Goal: Transaction & Acquisition: Purchase product/service

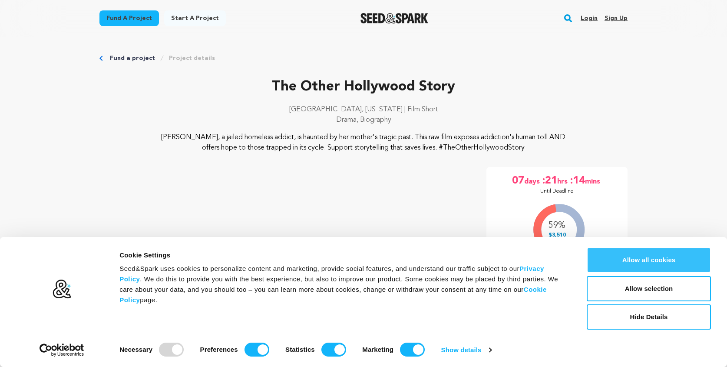
click at [623, 254] on button "Allow all cookies" at bounding box center [649, 259] width 124 height 25
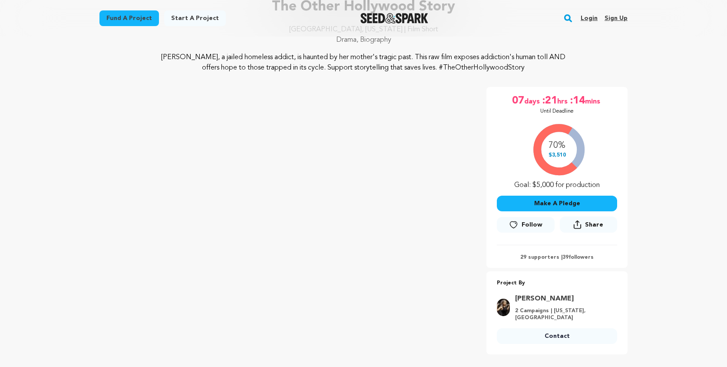
scroll to position [80, 0]
click at [554, 205] on button "Make A Pledge" at bounding box center [557, 203] width 120 height 16
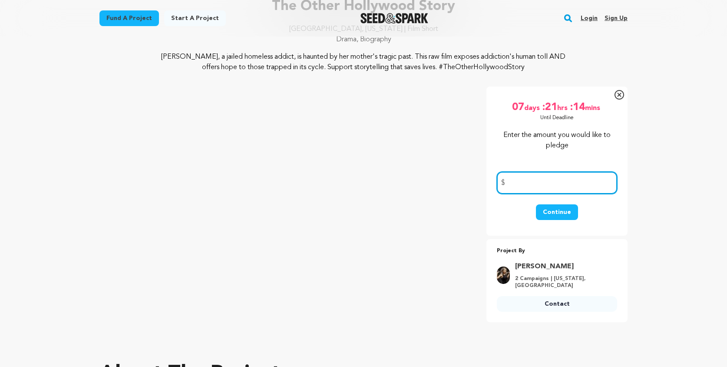
click at [539, 180] on input "number" at bounding box center [557, 183] width 120 height 22
type input "300.00"
click at [551, 212] on button "Continue" at bounding box center [557, 212] width 42 height 16
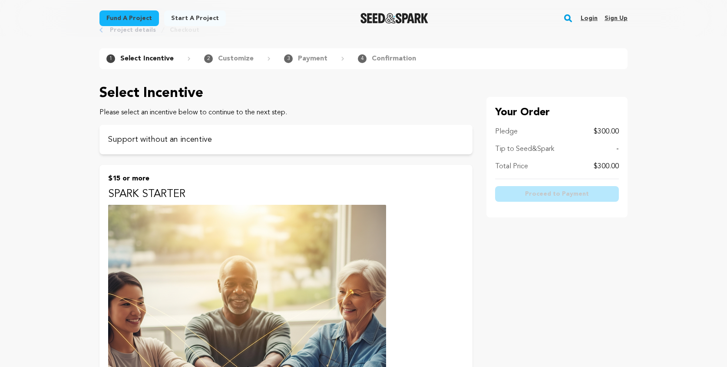
scroll to position [29, 0]
click at [305, 143] on p "Support without an incentive" at bounding box center [286, 139] width 356 height 12
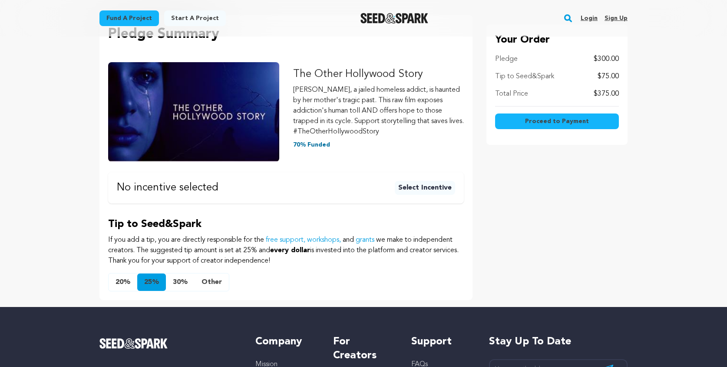
scroll to position [110, 0]
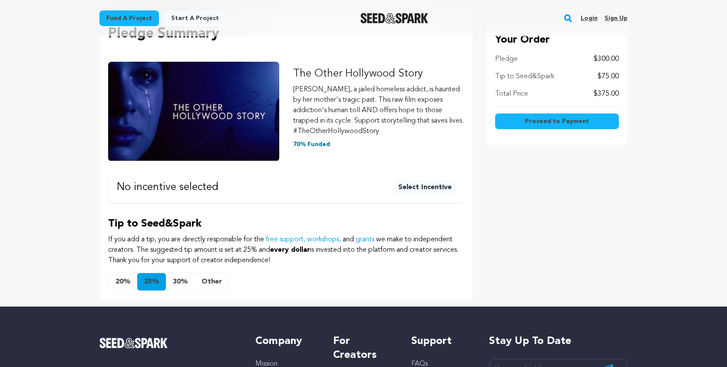
click at [209, 284] on button "Other" at bounding box center [212, 281] width 34 height 17
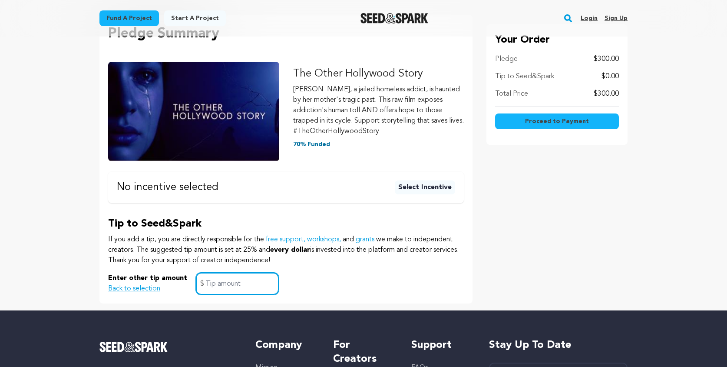
click at [226, 285] on input "text" at bounding box center [237, 283] width 83 height 22
click at [301, 275] on div "Enter other tip amount Back to selection $" at bounding box center [286, 283] width 356 height 22
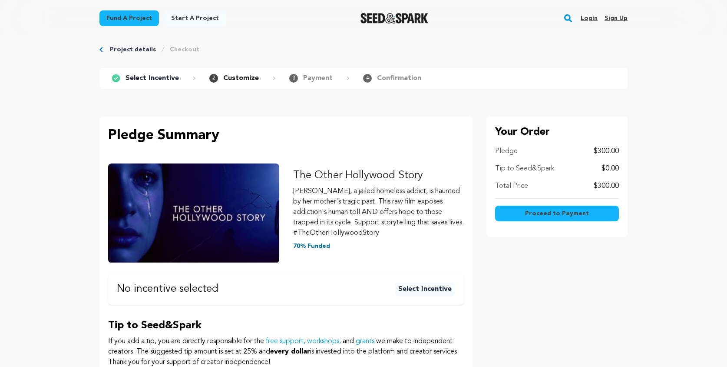
scroll to position [0, 0]
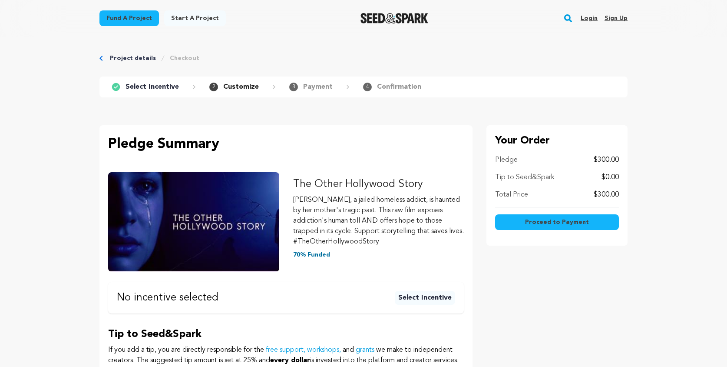
click at [551, 221] on span "Proceed to Payment" at bounding box center [557, 222] width 64 height 9
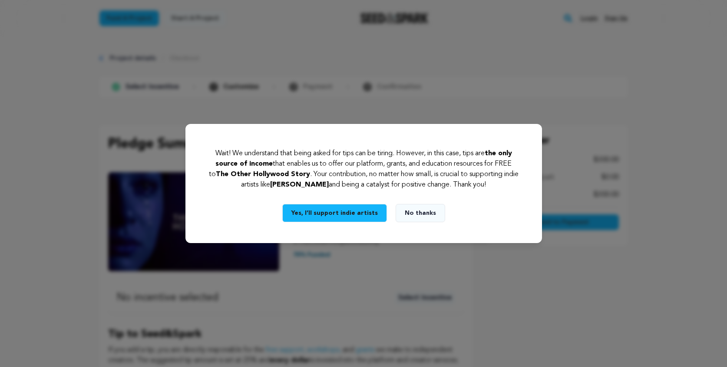
click at [344, 216] on button "Yes, I’ll support indie artists" at bounding box center [334, 213] width 105 height 18
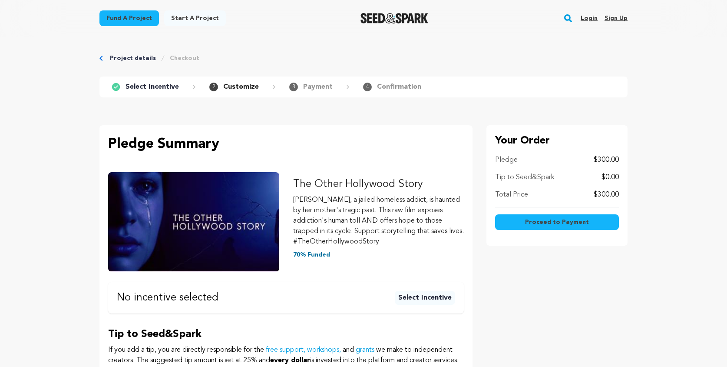
scroll to position [211, 0]
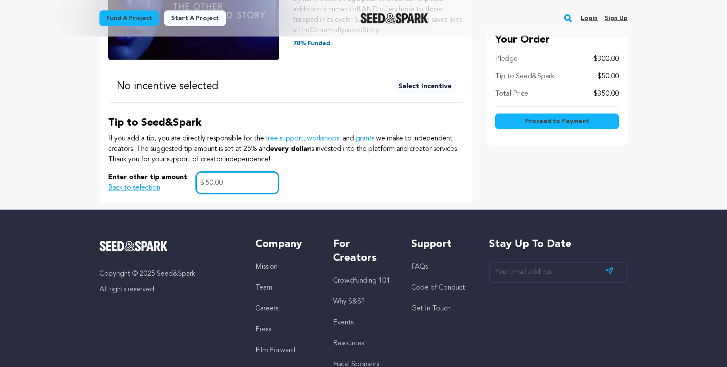
type input "50.00"
click at [564, 117] on span "Proceed to Payment" at bounding box center [557, 121] width 64 height 9
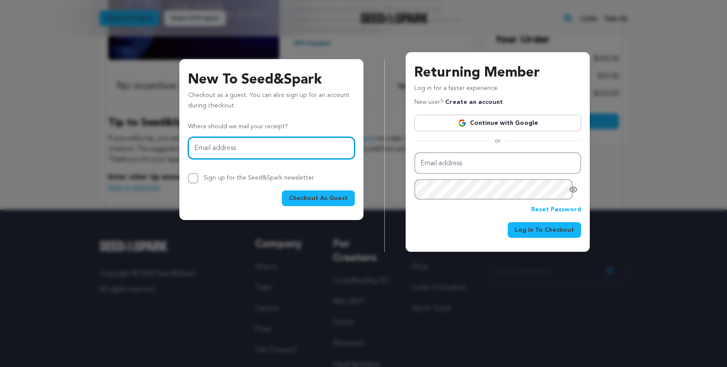
click at [263, 146] on input "Email address" at bounding box center [271, 148] width 167 height 22
type input "jonjez@aol.com"
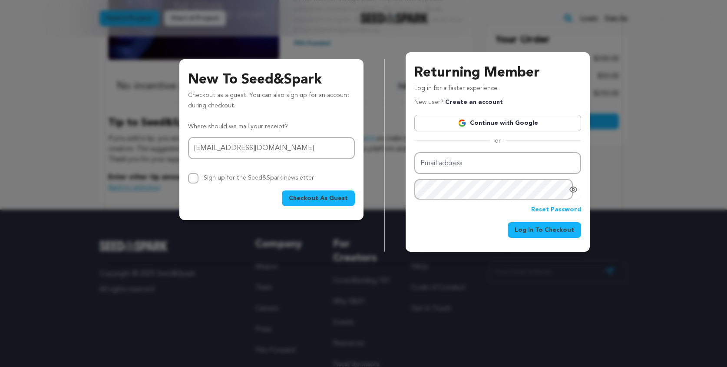
click at [319, 199] on span "Checkout As Guest" at bounding box center [318, 198] width 59 height 9
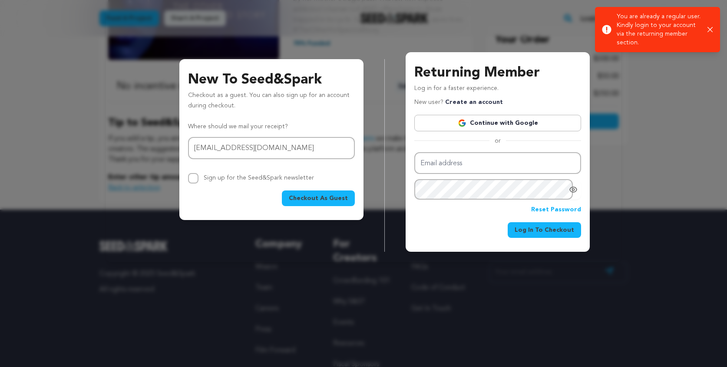
click at [710, 31] on icon "button" at bounding box center [711, 30] width 6 height 6
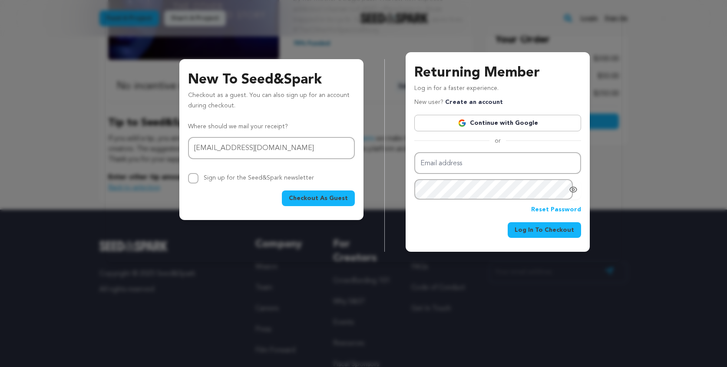
click at [318, 194] on span "Checkout As Guest" at bounding box center [318, 198] width 59 height 9
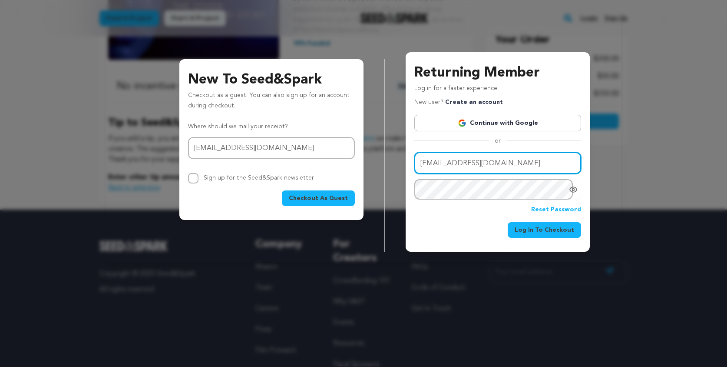
type input "jonjez@aol.com"
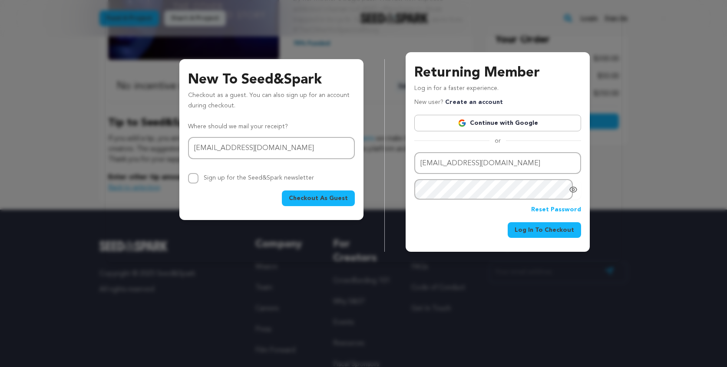
click at [571, 190] on icon "Show password as plain text. Warning: this will display your password on the sc…" at bounding box center [573, 189] width 9 height 9
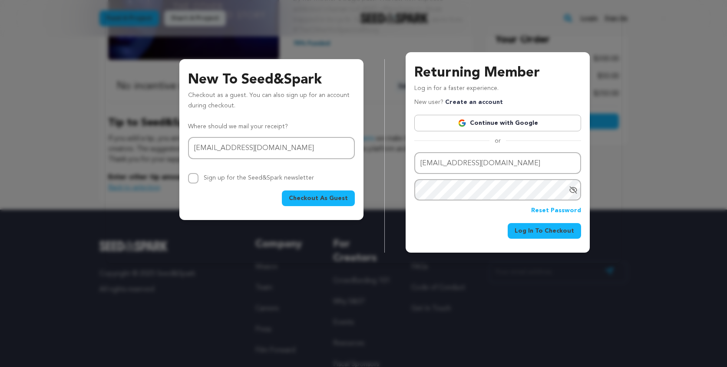
click at [548, 227] on span "Log In To Checkout" at bounding box center [545, 230] width 60 height 9
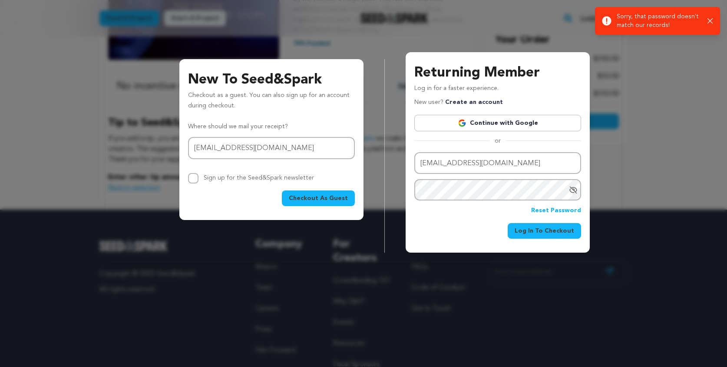
click at [545, 214] on link "Reset Password" at bounding box center [556, 211] width 50 height 10
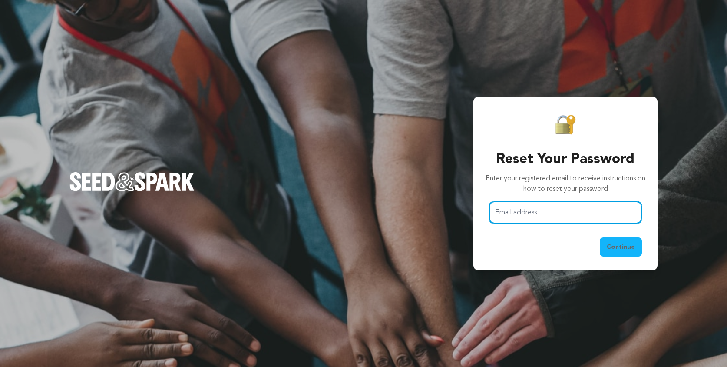
click at [518, 212] on input "Email address" at bounding box center [565, 212] width 153 height 22
type input "jonjez@aol.com"
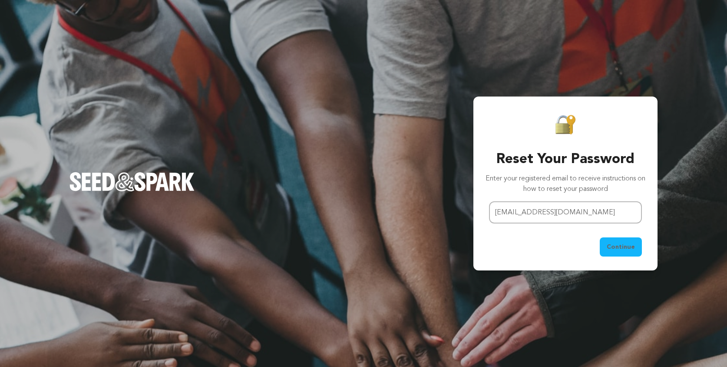
click at [616, 245] on span "Continue" at bounding box center [621, 246] width 28 height 9
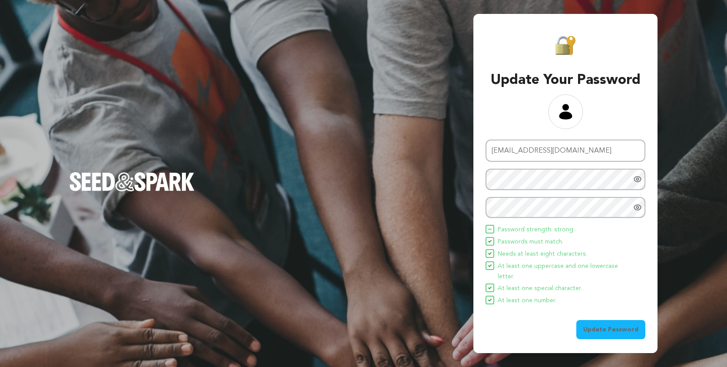
click at [607, 325] on span "Update Password" at bounding box center [611, 329] width 55 height 9
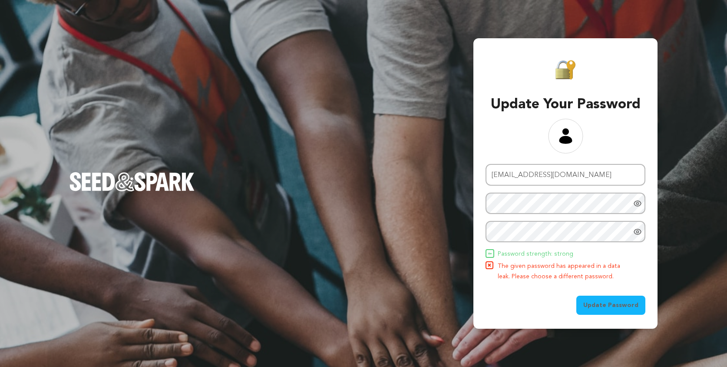
click at [639, 202] on icon "Show password as plain text. Warning: this will display your password on the sc…" at bounding box center [637, 203] width 7 height 5
click at [639, 230] on icon "Show password as plain text. Warning: this will display your password on the sc…" at bounding box center [637, 231] width 7 height 5
click at [609, 306] on span "Update Password" at bounding box center [611, 305] width 55 height 9
click at [608, 302] on span "Update Password" at bounding box center [611, 305] width 55 height 9
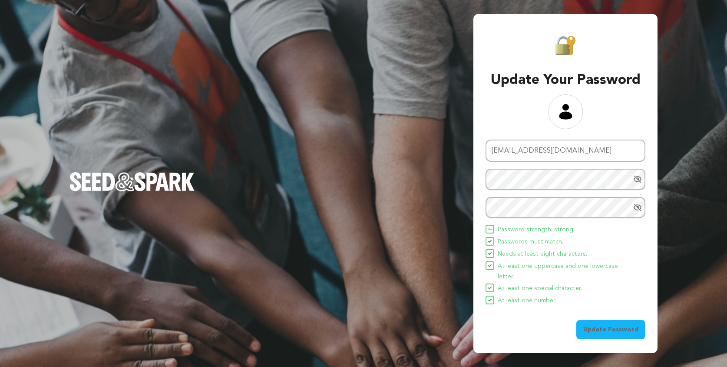
click at [612, 325] on span "Update Password" at bounding box center [611, 329] width 55 height 9
click at [607, 325] on span "Update Password" at bounding box center [611, 329] width 55 height 9
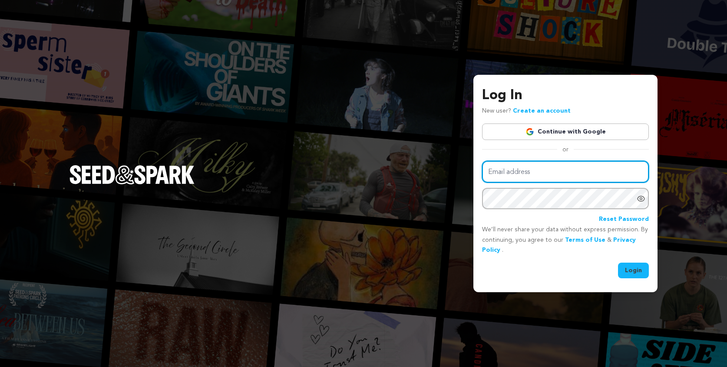
type input "[EMAIL_ADDRESS][DOMAIN_NAME]"
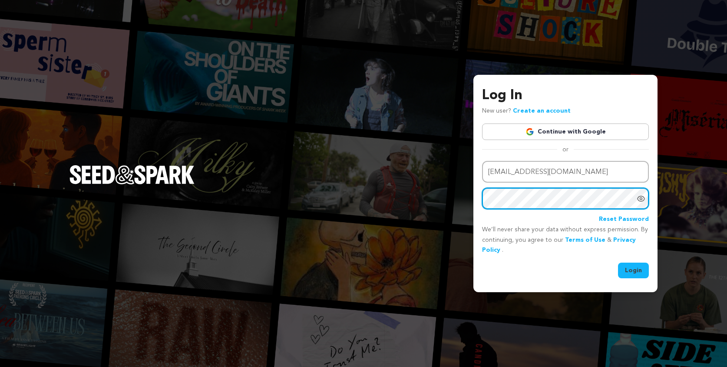
click at [634, 269] on button "Login" at bounding box center [633, 270] width 31 height 16
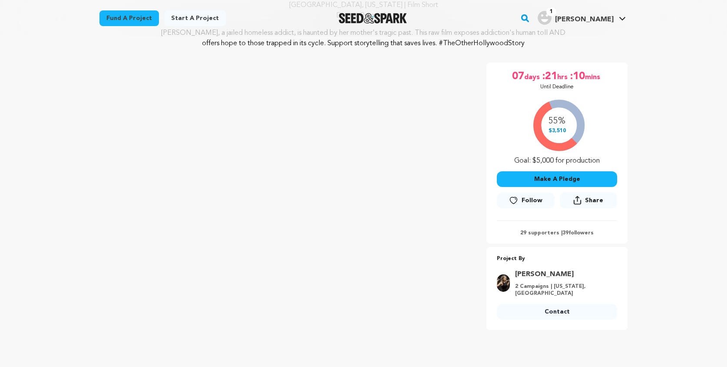
scroll to position [105, 0]
click at [561, 182] on button "Make A Pledge" at bounding box center [557, 179] width 120 height 16
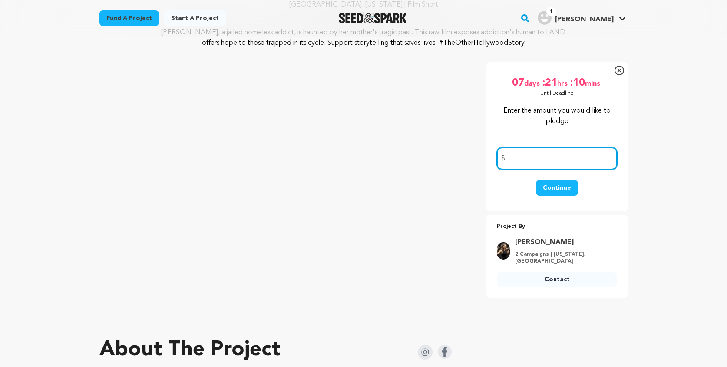
click at [543, 156] on input "number" at bounding box center [557, 158] width 120 height 22
type input "300.00"
click at [564, 185] on button "Continue" at bounding box center [557, 188] width 42 height 16
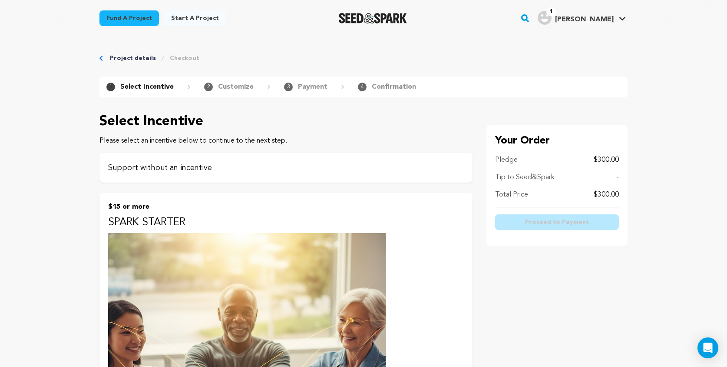
click at [327, 169] on p "Support without an incentive" at bounding box center [286, 168] width 356 height 12
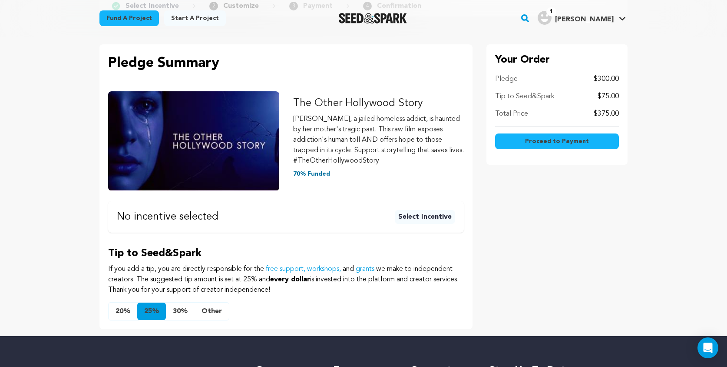
scroll to position [159, 0]
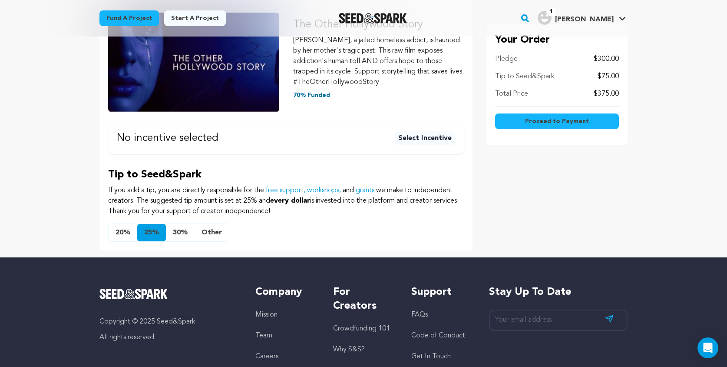
click at [124, 232] on button "20%" at bounding box center [123, 232] width 29 height 17
click at [567, 124] on span "Proceed to Payment" at bounding box center [557, 121] width 64 height 9
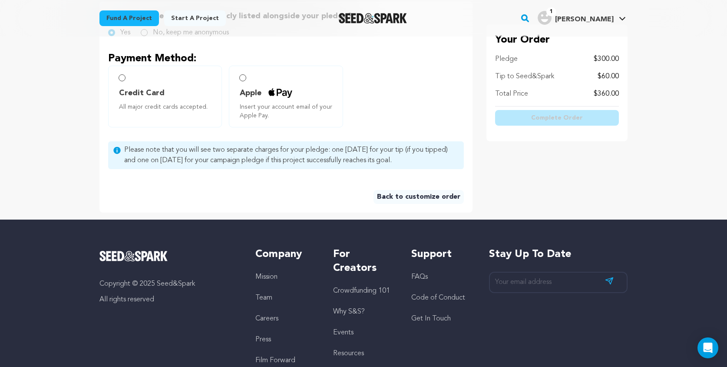
scroll to position [226, 0]
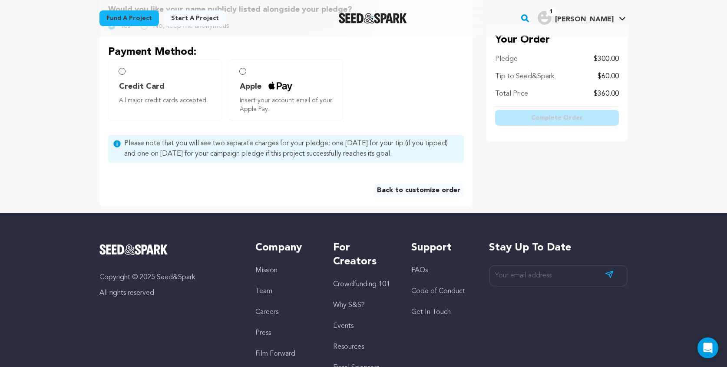
click at [245, 70] on input "Apple Insert your account email of your Apple Pay." at bounding box center [242, 71] width 7 height 7
